Goal: Information Seeking & Learning: Learn about a topic

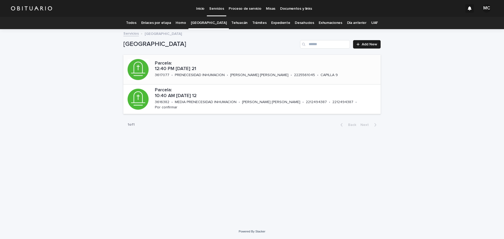
click at [207, 76] on p "PRENECESIDAD INHUMACION" at bounding box center [200, 75] width 50 height 4
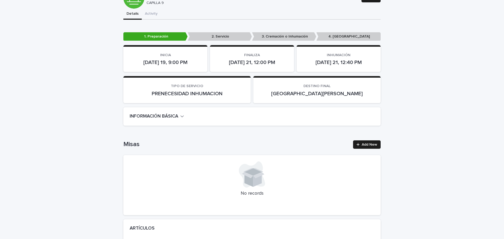
scroll to position [79, 0]
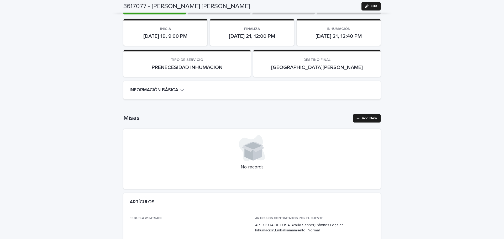
click at [180, 90] on icon "button" at bounding box center [182, 90] width 4 height 5
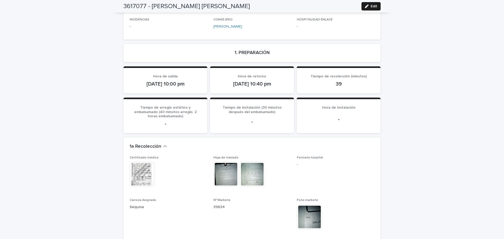
scroll to position [446, 0]
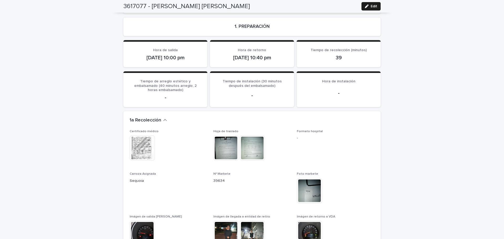
click at [150, 141] on img at bounding box center [142, 147] width 25 height 25
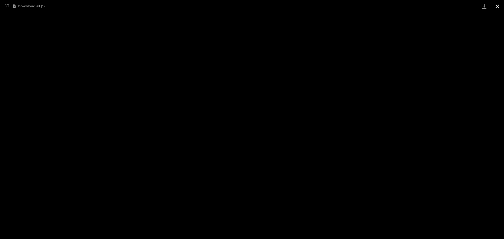
click at [500, 7] on button "Close gallery" at bounding box center [497, 6] width 13 height 12
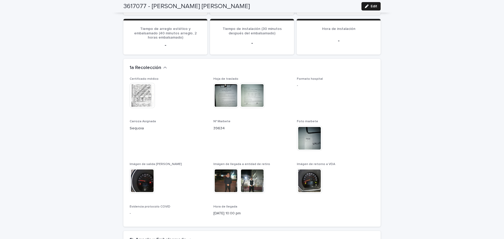
scroll to position [525, 0]
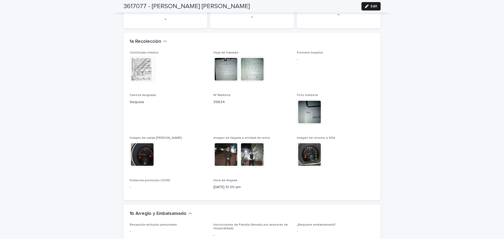
click at [228, 146] on img at bounding box center [225, 154] width 25 height 25
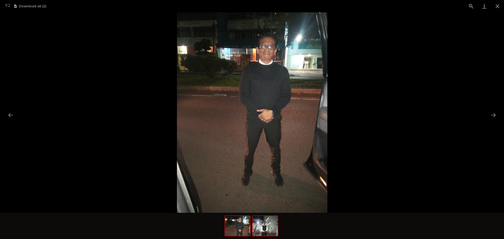
click at [265, 226] on img at bounding box center [265, 226] width 25 height 20
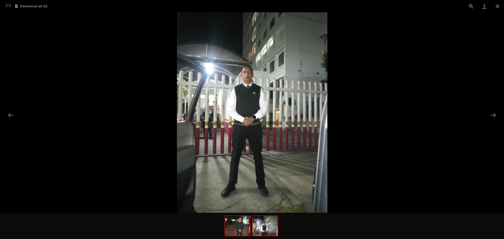
click at [238, 232] on img at bounding box center [237, 226] width 25 height 20
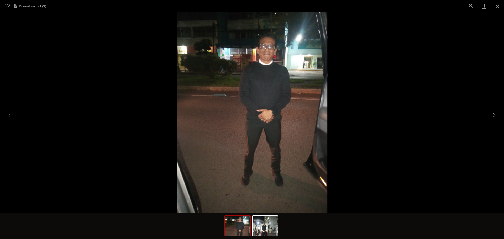
click at [271, 61] on img at bounding box center [252, 112] width 150 height 201
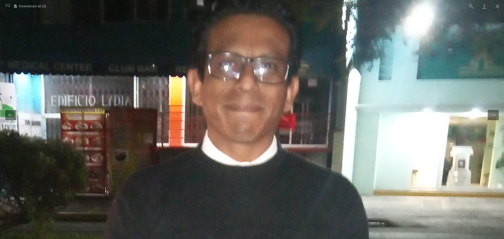
drag, startPoint x: 269, startPoint y: 55, endPoint x: 266, endPoint y: 137, distance: 82.2
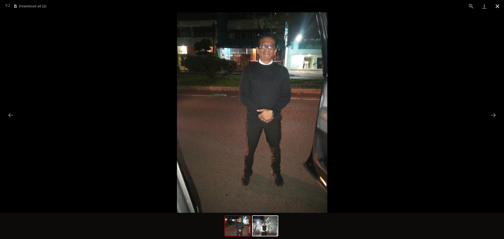
click at [500, 5] on button "Close gallery" at bounding box center [497, 6] width 13 height 12
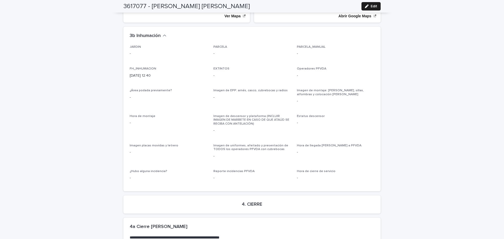
scroll to position [1300, 0]
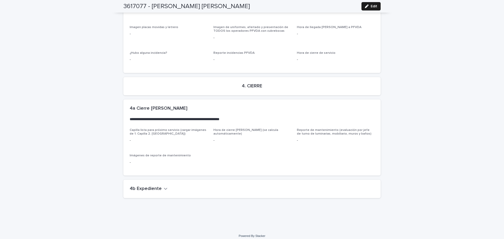
click at [157, 186] on h2 "4b Expediente" at bounding box center [146, 189] width 32 height 6
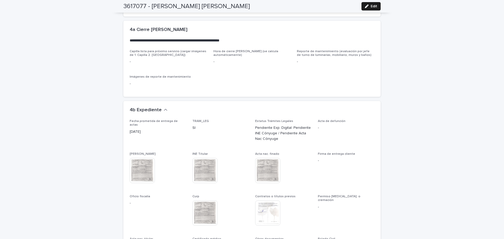
scroll to position [1405, 0]
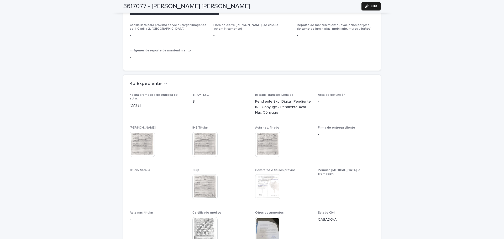
click at [144, 134] on img at bounding box center [142, 144] width 25 height 25
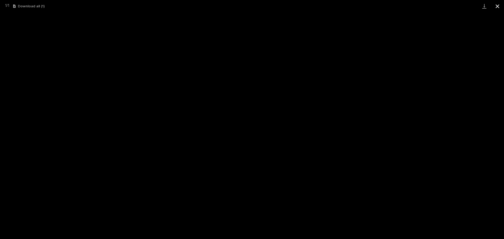
click at [495, 8] on button "Close gallery" at bounding box center [497, 6] width 13 height 12
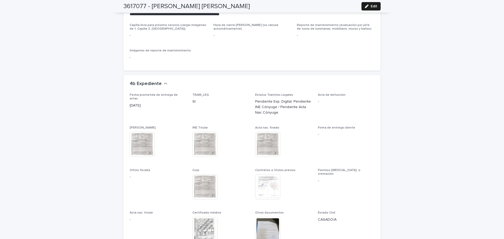
scroll to position [1484, 0]
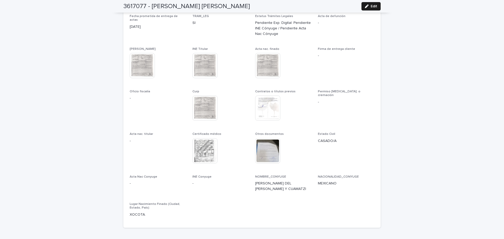
click at [272, 105] on img at bounding box center [267, 108] width 25 height 25
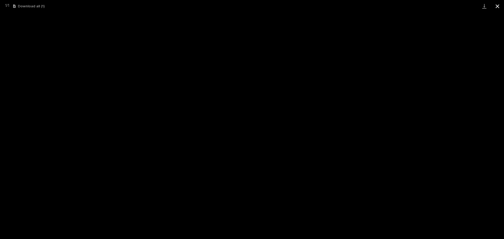
click at [498, 8] on button "Close gallery" at bounding box center [497, 6] width 13 height 12
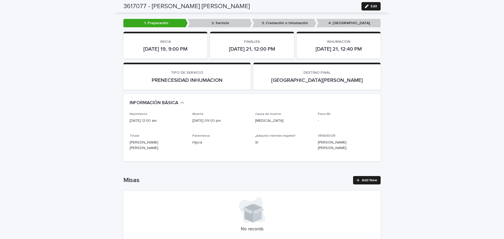
scroll to position [0, 0]
